Goal: Information Seeking & Learning: Learn about a topic

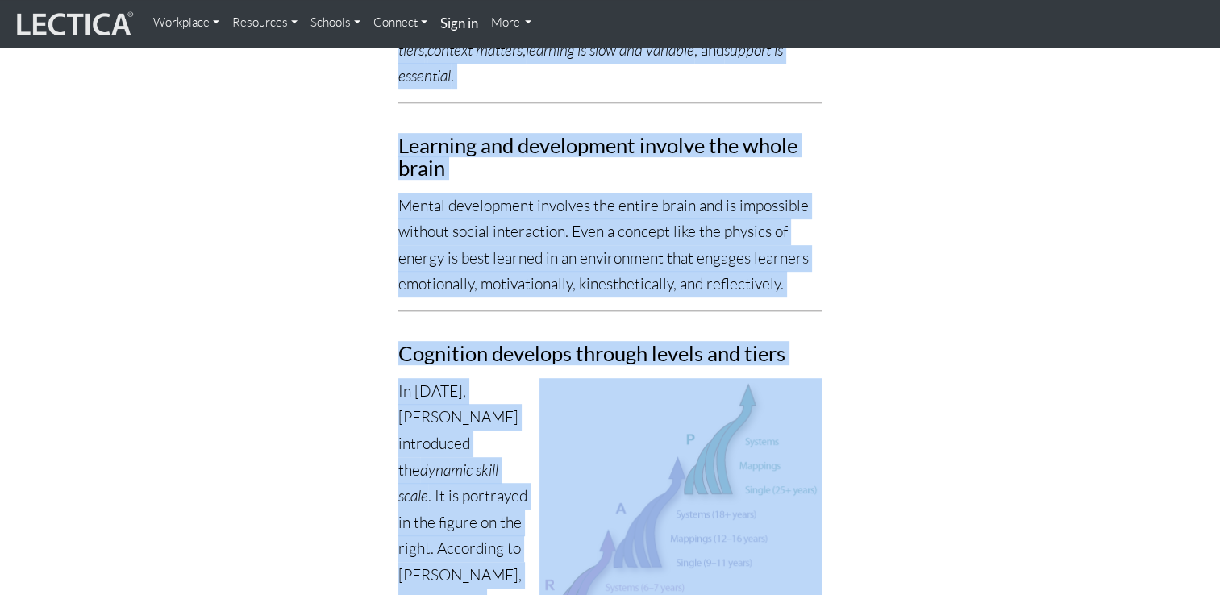
drag, startPoint x: 405, startPoint y: 341, endPoint x: 765, endPoint y: 585, distance: 434.4
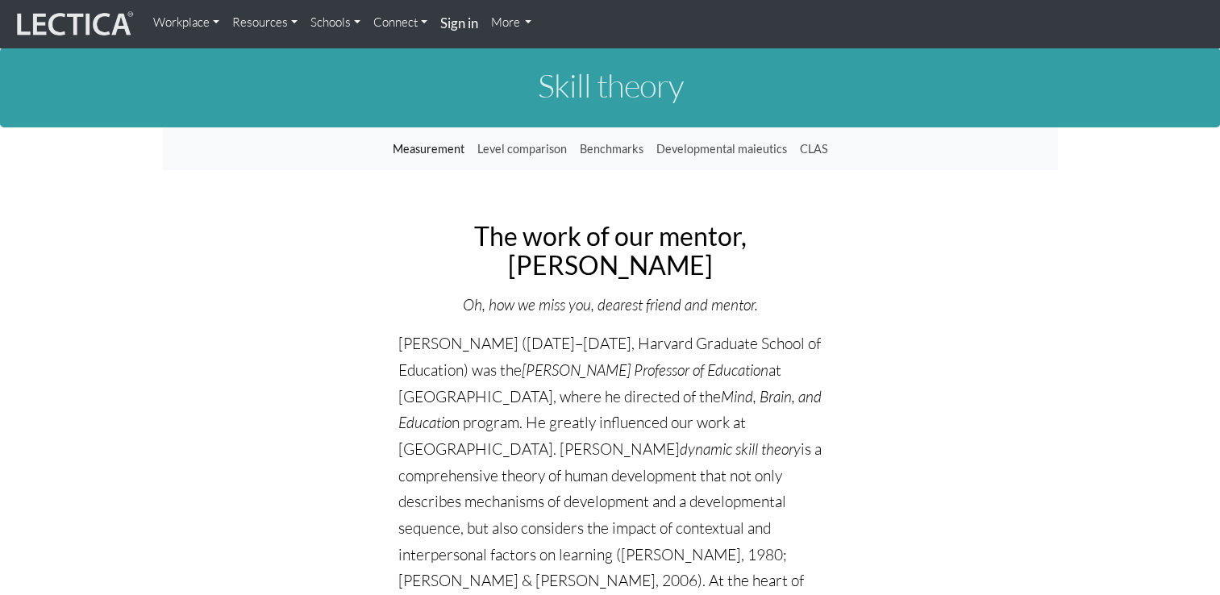
drag, startPoint x: 386, startPoint y: 347, endPoint x: 398, endPoint y: 340, distance: 13.4
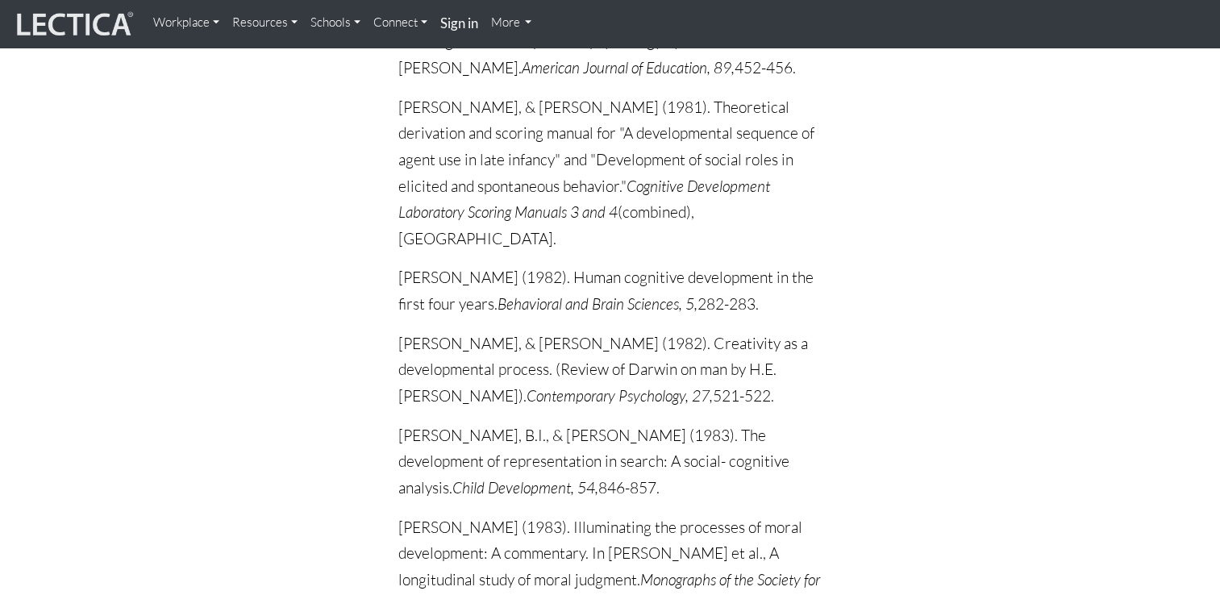
drag, startPoint x: 398, startPoint y: 340, endPoint x: 836, endPoint y: 610, distance: 514.6
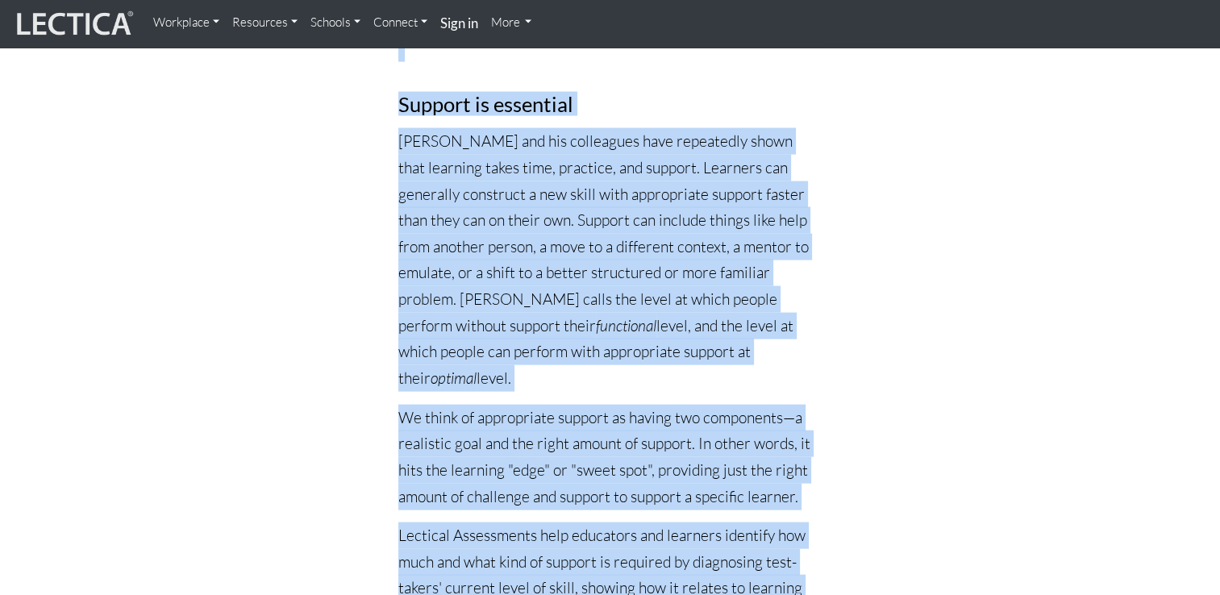
scroll to position [3352, 0]
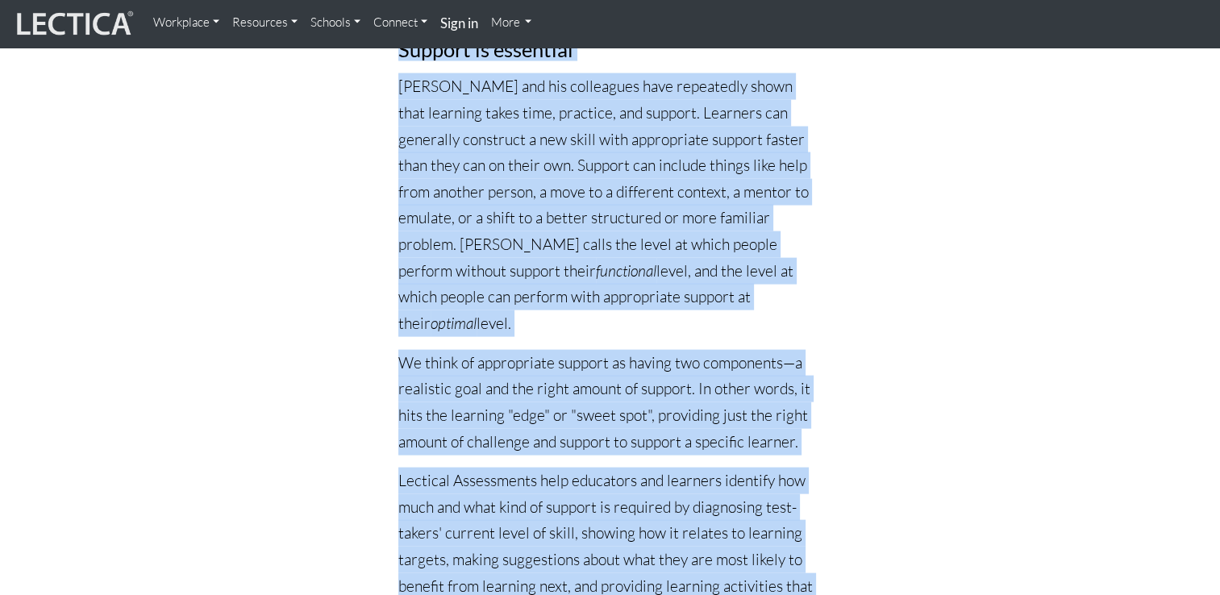
click at [611, 540] on p "Lectical Assessments help educators and learners identify how much and what kin…" at bounding box center [609, 547] width 423 height 158
copy div "Lo. Ipsumdo (2766–8546, Sitamet Consecte Adipis el Seddoeius) tem inc Utlabor E…"
